Goal: Transaction & Acquisition: Purchase product/service

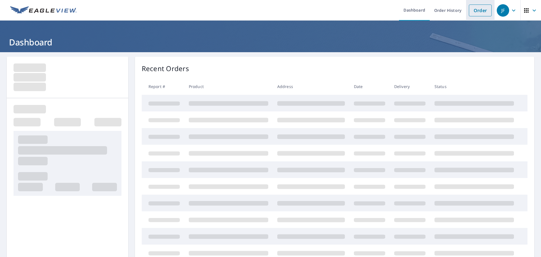
click at [470, 8] on link "Order" at bounding box center [480, 11] width 23 height 12
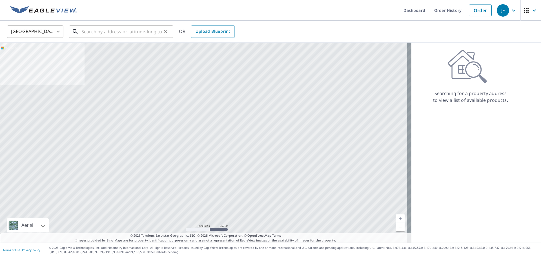
click at [104, 35] on input "text" at bounding box center [121, 32] width 80 height 16
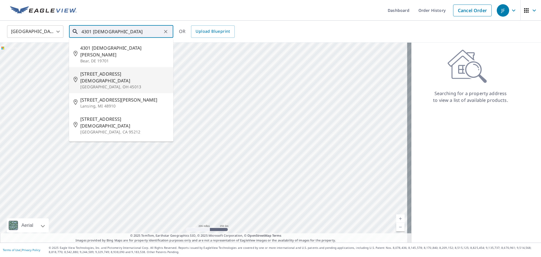
click at [104, 70] on span "[STREET_ADDRESS][DEMOGRAPHIC_DATA]" at bounding box center [124, 77] width 89 height 14
type input "[STREET_ADDRESS][PERSON_NAME]"
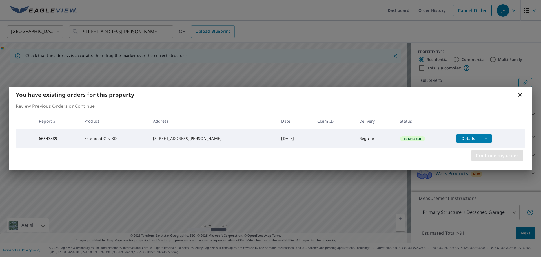
click at [499, 156] on span "Continue my order" at bounding box center [497, 155] width 43 height 8
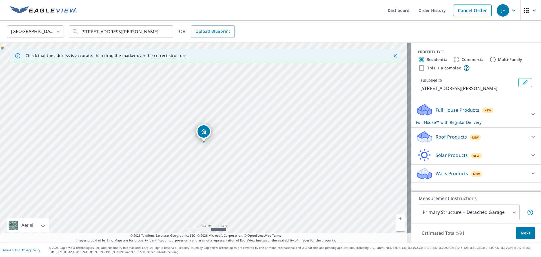
click at [451, 173] on p "Walls Products" at bounding box center [452, 173] width 32 height 7
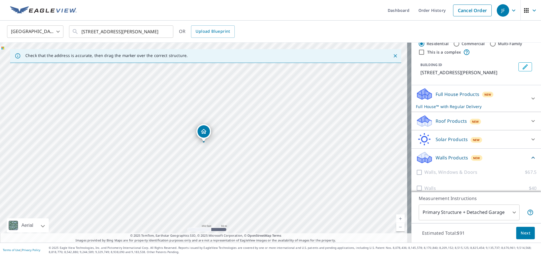
scroll to position [23, 0]
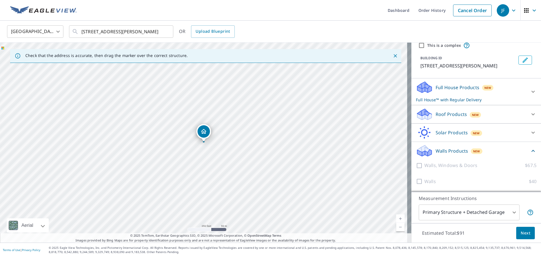
click at [461, 85] on p "Full House Products" at bounding box center [458, 87] width 44 height 7
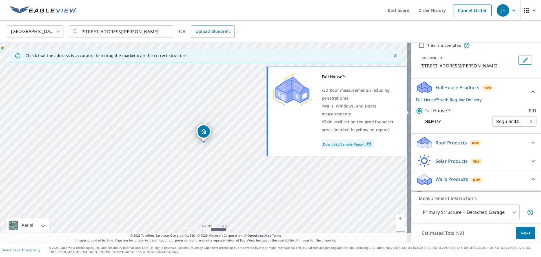
click at [416, 110] on input "Full House™ $91" at bounding box center [420, 110] width 8 height 7
checkbox input "false"
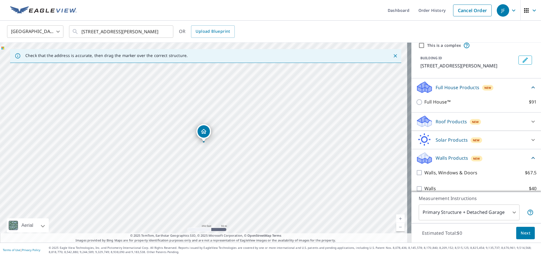
scroll to position [30, 0]
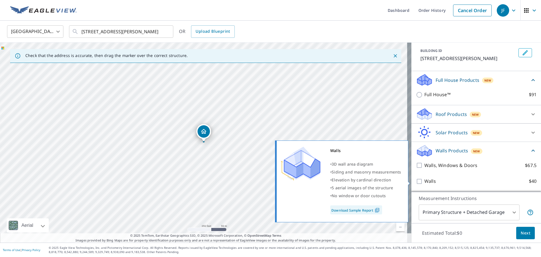
click at [416, 181] on input "Walls $40" at bounding box center [420, 181] width 8 height 7
checkbox input "true"
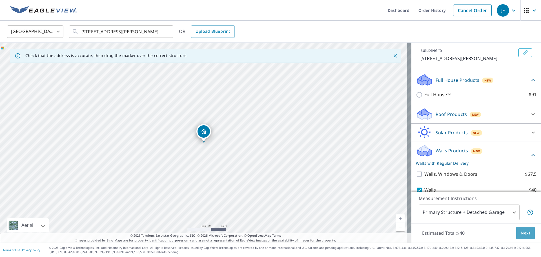
click at [521, 232] on span "Next" at bounding box center [526, 232] width 10 height 7
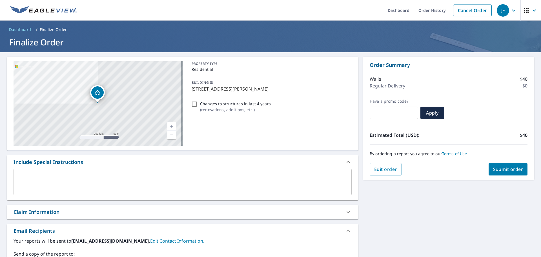
click at [192, 103] on input "Changes to structures in last 4 years ( renovations, additions, etc. )" at bounding box center [194, 104] width 7 height 7
checkbox input "true"
click at [498, 170] on span "Submit order" at bounding box center [508, 169] width 30 height 6
checkbox input "true"
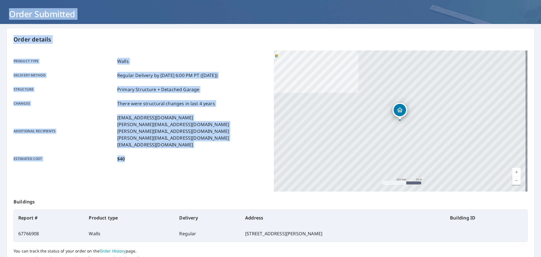
scroll to position [75, 0]
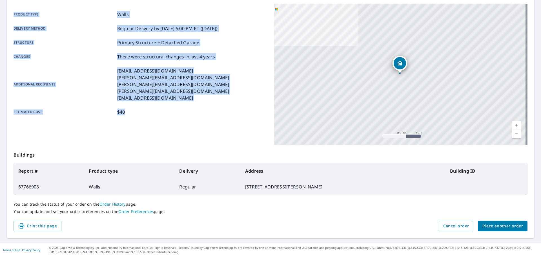
drag, startPoint x: 6, startPoint y: 39, endPoint x: 416, endPoint y: 202, distance: 441.7
click at [416, 202] on div "Dashboard Order History Order JF Order Submitted Order details Product type Wal…" at bounding box center [270, 128] width 541 height 257
copy div "Order Submitted Order details Product type Walls Delivery method Regular Delive…"
